Goal: Task Accomplishment & Management: Complete application form

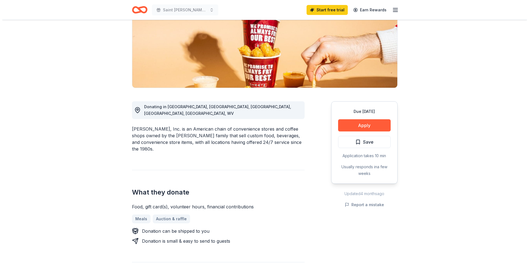
scroll to position [83, 0]
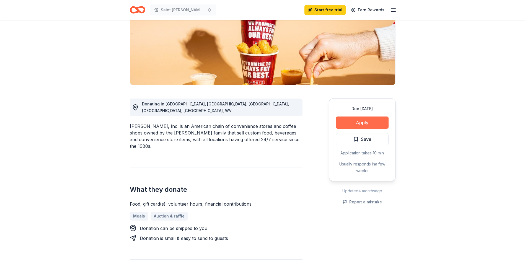
click at [352, 122] on button "Apply" at bounding box center [362, 123] width 53 height 12
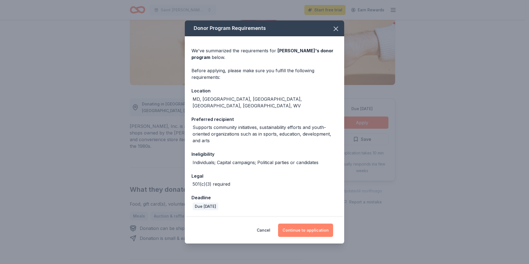
click at [293, 225] on button "Continue to application" at bounding box center [305, 230] width 55 height 13
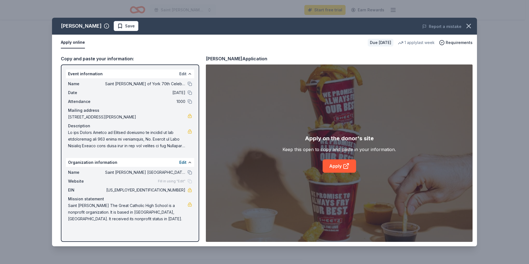
click at [181, 72] on button "Edit" at bounding box center [182, 74] width 7 height 7
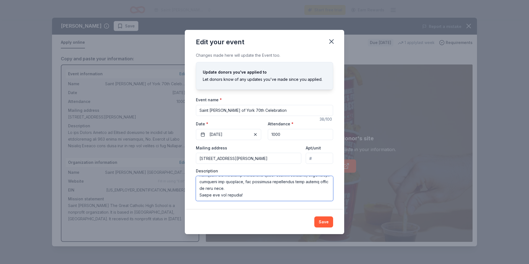
scroll to position [0, 0]
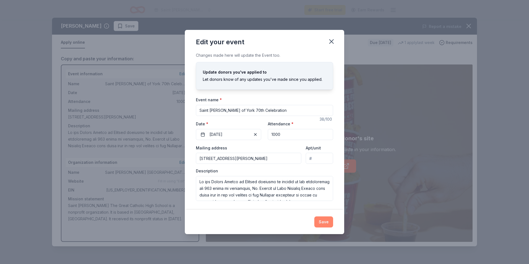
click at [323, 220] on button "Save" at bounding box center [323, 221] width 19 height 11
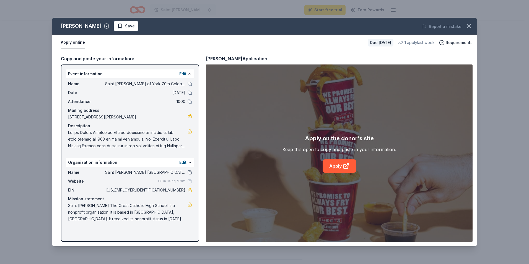
click at [190, 172] on button at bounding box center [190, 172] width 4 height 4
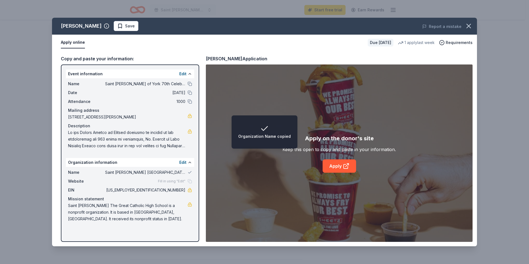
click at [189, 170] on div "Name Saint John Paul The Great Catholic High School" at bounding box center [130, 172] width 124 height 7
click at [183, 164] on button "Edit" at bounding box center [182, 162] width 7 height 7
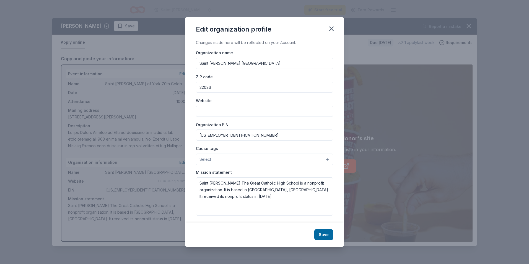
click at [286, 59] on input "Saint John Paul The Great Catholic High School" at bounding box center [264, 63] width 137 height 11
drag, startPoint x: 290, startPoint y: 61, endPoint x: 167, endPoint y: 56, distance: 123.2
click at [167, 56] on div "Edit organization profile Changes made here will be reflected on your Account. …" at bounding box center [264, 132] width 529 height 264
type input "Saint William of York"
type input "22554"
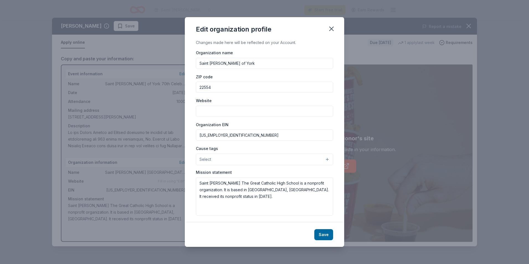
paste input "[URL][DOMAIN_NAME]"
type input "[URL][DOMAIN_NAME]"
drag, startPoint x: 230, startPoint y: 136, endPoint x: 191, endPoint y: 135, distance: 39.3
click at [191, 135] on div "Changes made here will be reflected on your Account. Organization name Saint Wi…" at bounding box center [264, 130] width 159 height 183
type input "54-1027224"
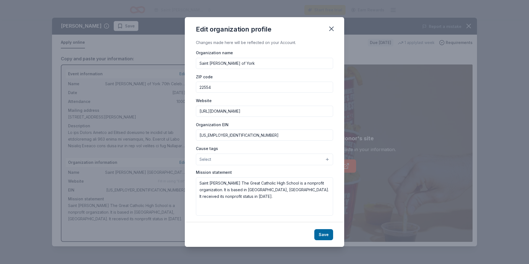
click at [240, 164] on button "Select" at bounding box center [264, 160] width 137 height 12
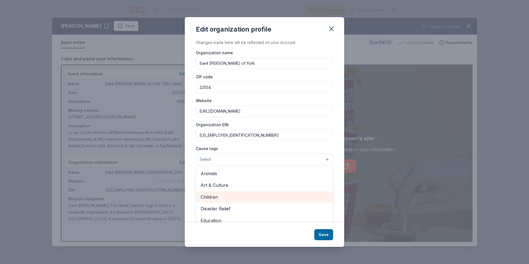
click at [221, 193] on span "Children" at bounding box center [265, 196] width 128 height 7
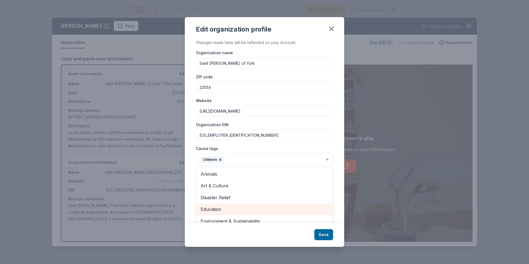
click at [231, 208] on span "Education" at bounding box center [265, 209] width 128 height 7
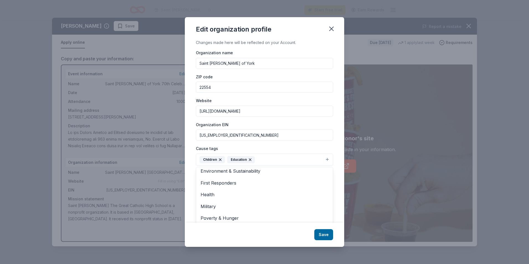
scroll to position [54, 0]
click at [326, 235] on div "Edit organization profile Changes made here will be reflected on your Account. …" at bounding box center [264, 132] width 159 height 230
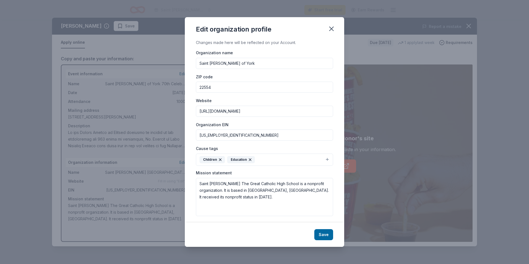
scroll to position [2, 0]
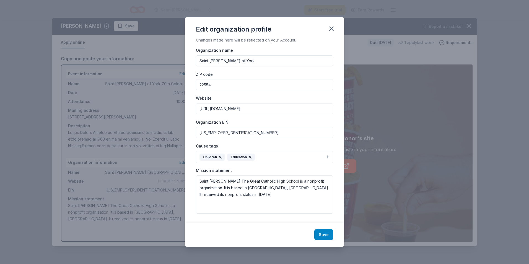
click at [326, 235] on button "Save" at bounding box center [323, 234] width 19 height 11
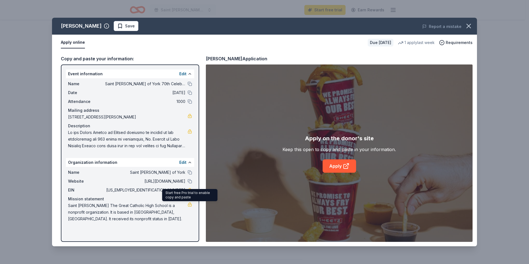
click at [189, 203] on link at bounding box center [190, 204] width 4 height 4
click at [191, 203] on link at bounding box center [190, 204] width 4 height 4
click at [180, 74] on button "Edit" at bounding box center [182, 74] width 7 height 7
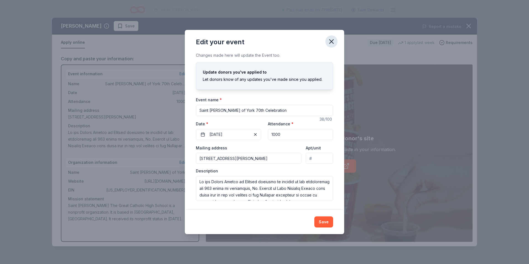
click at [331, 40] on icon "button" at bounding box center [332, 42] width 8 height 8
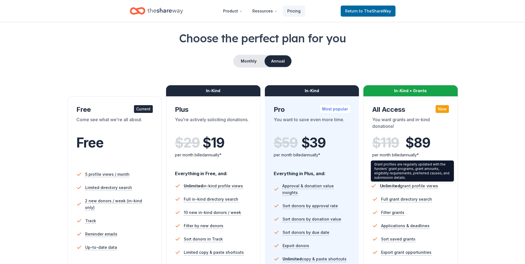
scroll to position [83, 0]
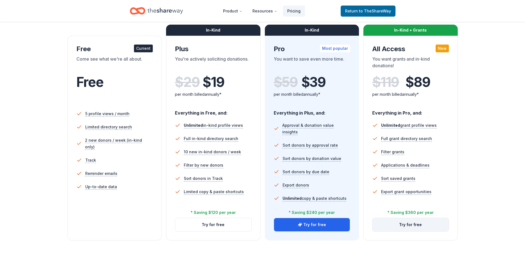
click at [416, 229] on button "Try for free" at bounding box center [410, 224] width 76 height 13
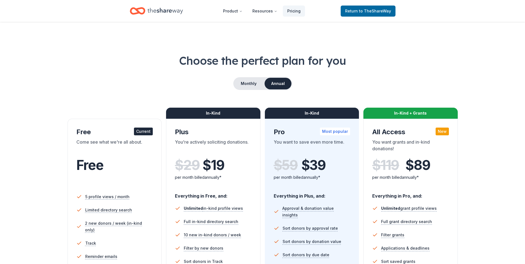
scroll to position [80, 0]
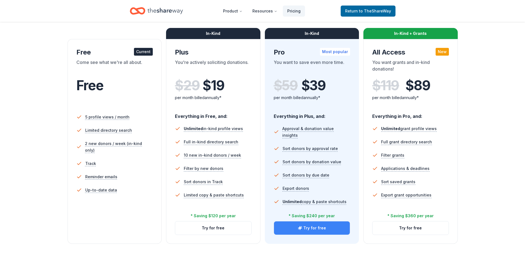
click at [325, 231] on button "Try for free" at bounding box center [312, 227] width 76 height 13
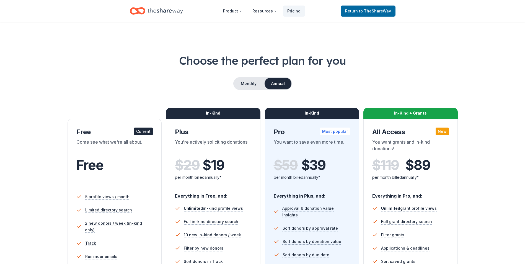
scroll to position [76, 0]
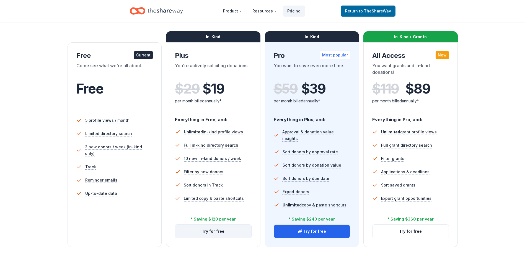
click at [214, 231] on button "Try for free" at bounding box center [213, 231] width 76 height 13
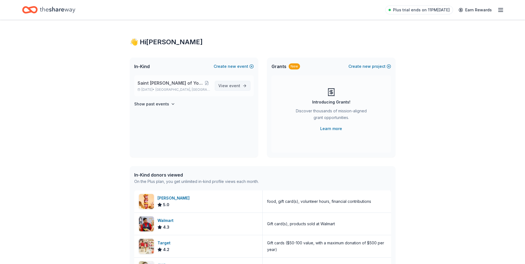
click at [237, 88] on span "event" at bounding box center [234, 85] width 11 height 5
click at [171, 83] on span "Saint [PERSON_NAME] of York 70th Celebration" at bounding box center [171, 83] width 66 height 7
click at [208, 84] on button at bounding box center [206, 83] width 7 height 4
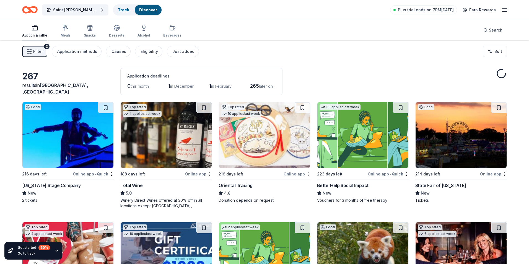
scroll to position [117, 0]
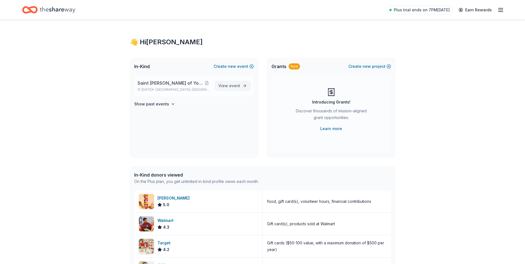
click at [221, 88] on span "View event" at bounding box center [229, 85] width 22 height 7
click at [206, 83] on button at bounding box center [206, 83] width 7 height 4
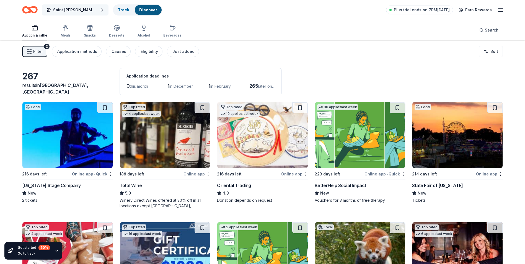
click at [75, 7] on span "Saint William of York 70th Celebration" at bounding box center [75, 10] width 44 height 7
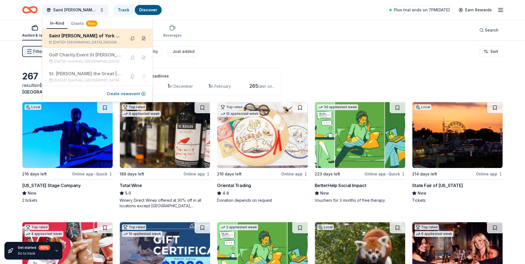
click at [144, 38] on button at bounding box center [143, 38] width 9 height 9
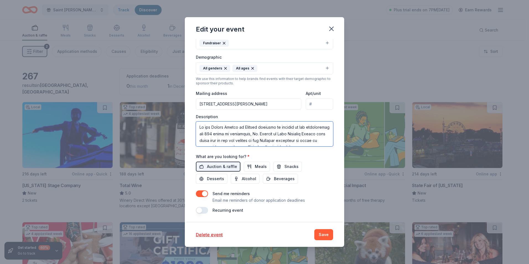
scroll to position [159, 0]
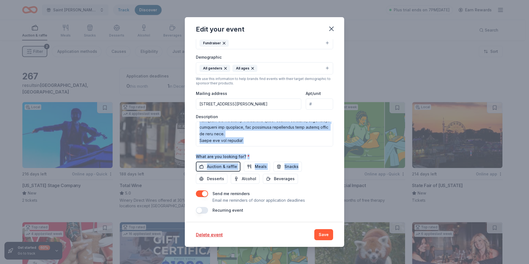
drag, startPoint x: 343, startPoint y: 154, endPoint x: 342, endPoint y: 168, distance: 14.1
click at [342, 168] on div "Edit your event Update donors you've applied to Let donors know of any updates …" at bounding box center [264, 132] width 529 height 264
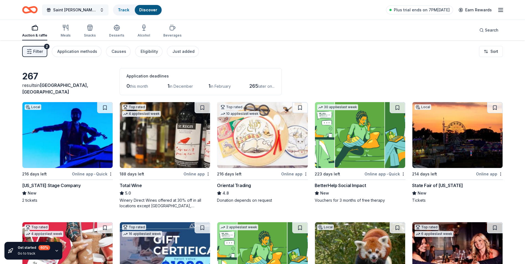
click at [77, 9] on span "Saint William of York 70th Celebration" at bounding box center [75, 10] width 44 height 7
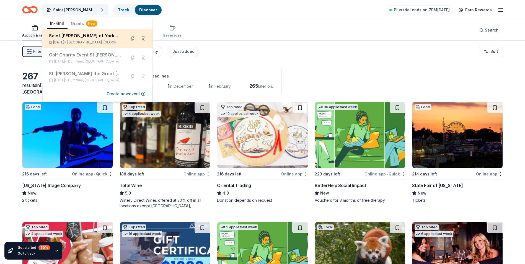
click at [84, 35] on div "Saint William of York 70th Celebration" at bounding box center [85, 35] width 73 height 7
click at [130, 38] on button at bounding box center [132, 38] width 9 height 9
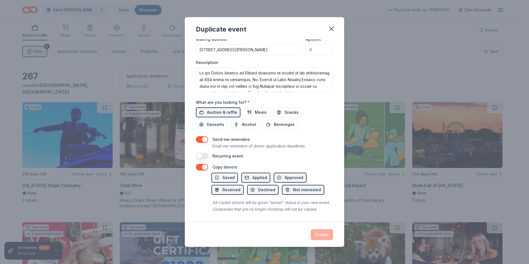
scroll to position [143, 0]
click at [334, 30] on icon "button" at bounding box center [332, 29] width 8 height 8
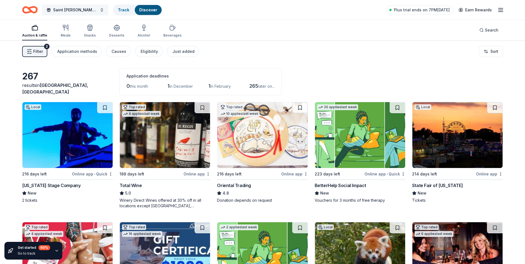
click at [100, 9] on button "Saint William of York 70th Celebration" at bounding box center [75, 9] width 66 height 11
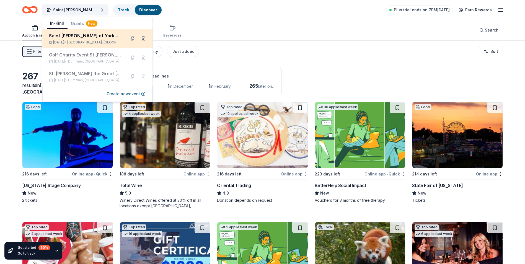
click at [143, 37] on button at bounding box center [143, 38] width 9 height 9
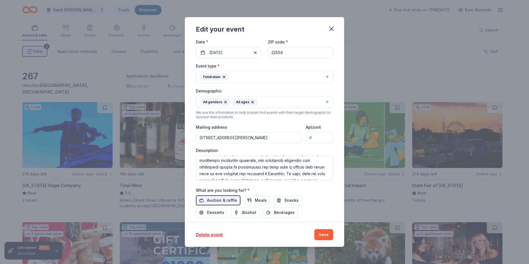
scroll to position [55, 0]
click at [261, 201] on span "Meals" at bounding box center [261, 200] width 12 height 7
click at [291, 201] on span "Snacks" at bounding box center [291, 200] width 14 height 7
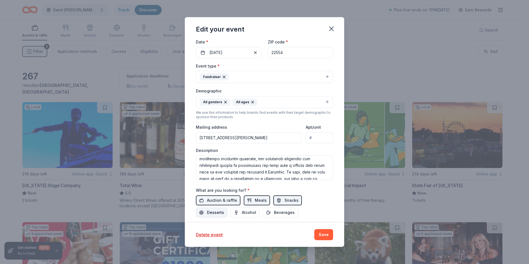
click at [216, 215] on span "Desserts" at bounding box center [215, 212] width 17 height 7
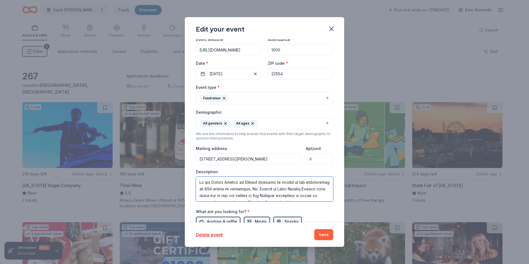
scroll to position [61, 0]
click at [322, 98] on button "Fundraiser" at bounding box center [264, 98] width 137 height 12
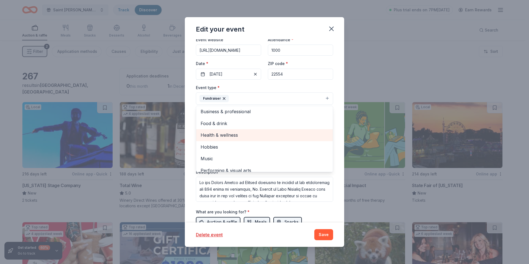
scroll to position [0, 0]
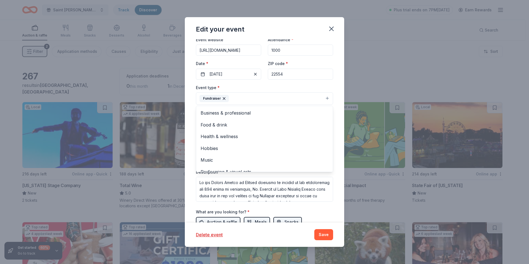
click at [304, 92] on div "Event type * Fundraiser Business & professional Food & drink Health & wellness …" at bounding box center [264, 94] width 137 height 21
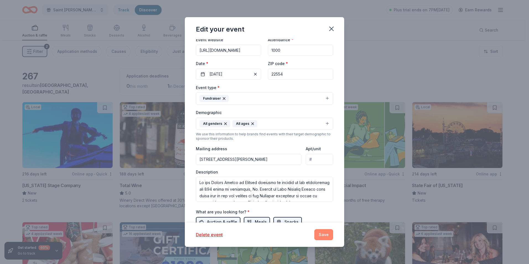
click at [328, 233] on button "Save" at bounding box center [323, 234] width 19 height 11
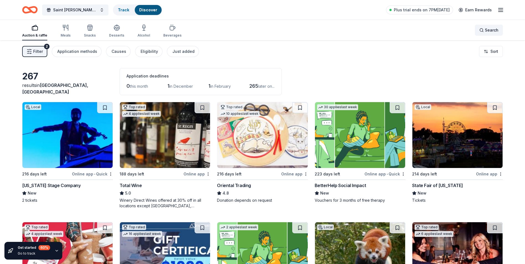
click at [487, 28] on span "Search" at bounding box center [492, 30] width 14 height 7
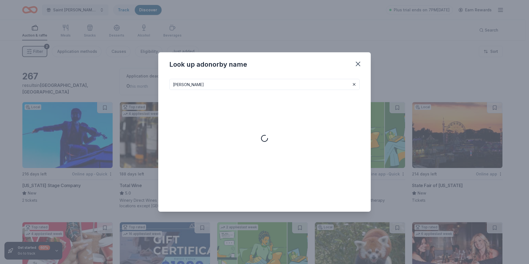
type input "sheetz"
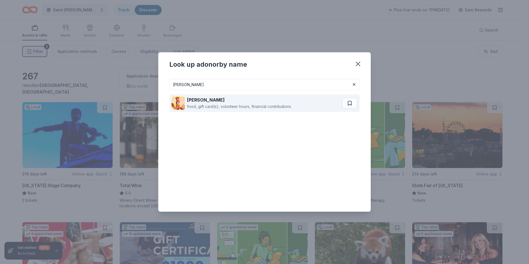
click at [228, 106] on div "food, gift card(s), volunteer hours, financial contributions" at bounding box center [239, 106] width 104 height 7
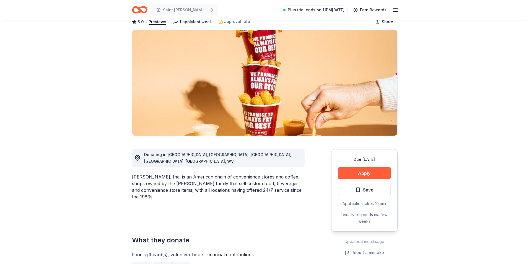
scroll to position [111, 0]
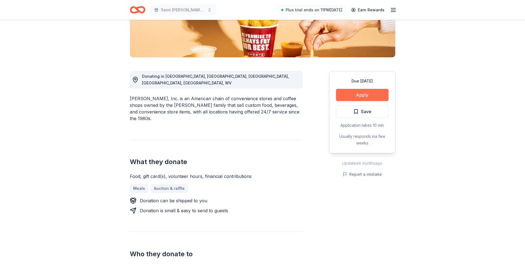
click at [372, 92] on button "Apply" at bounding box center [362, 95] width 53 height 12
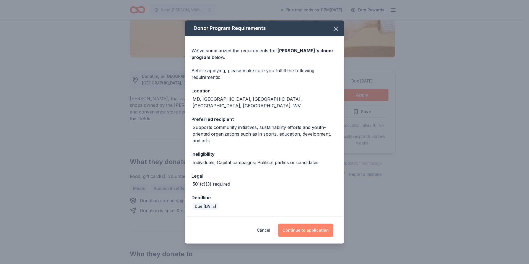
click at [308, 228] on button "Continue to application" at bounding box center [305, 230] width 55 height 13
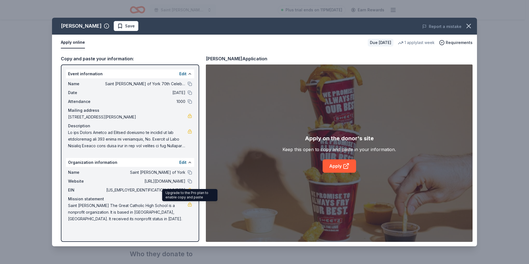
click at [189, 203] on link at bounding box center [190, 204] width 4 height 4
